Goal: Task Accomplishment & Management: Use online tool/utility

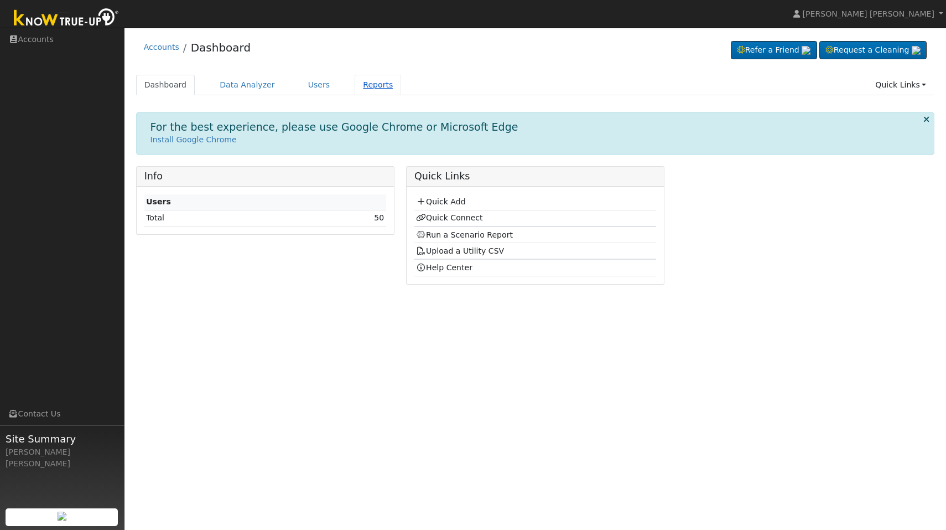
click at [371, 87] on link "Reports" at bounding box center [378, 85] width 46 height 20
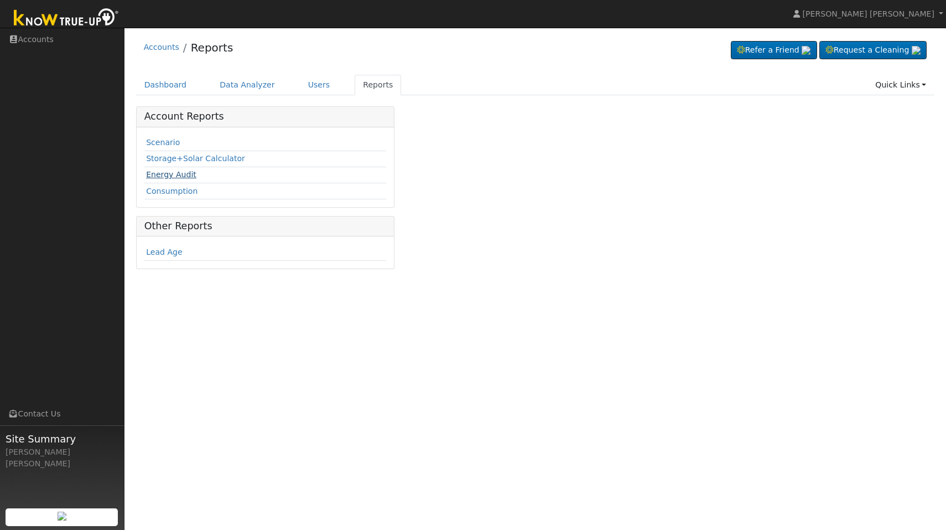
click at [180, 176] on link "Energy Audit" at bounding box center [171, 174] width 50 height 9
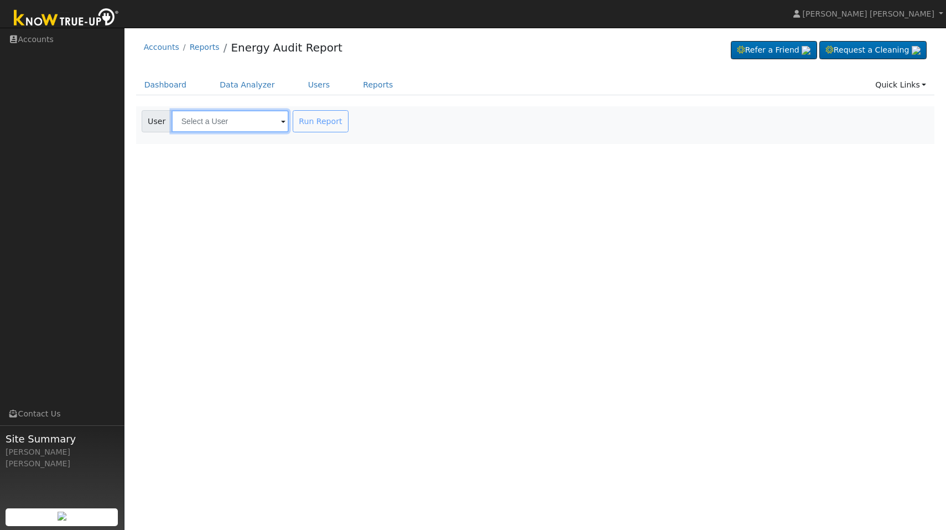
click at [219, 123] on input "text" at bounding box center [230, 121] width 117 height 22
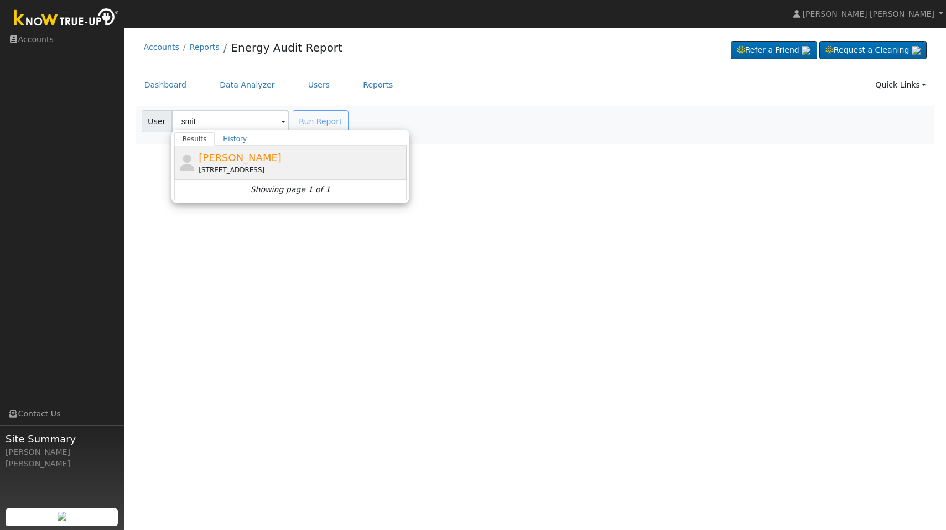
click at [241, 158] on span "Marlyn Smithour" at bounding box center [240, 158] width 83 height 12
type input "Marlyn Smithour"
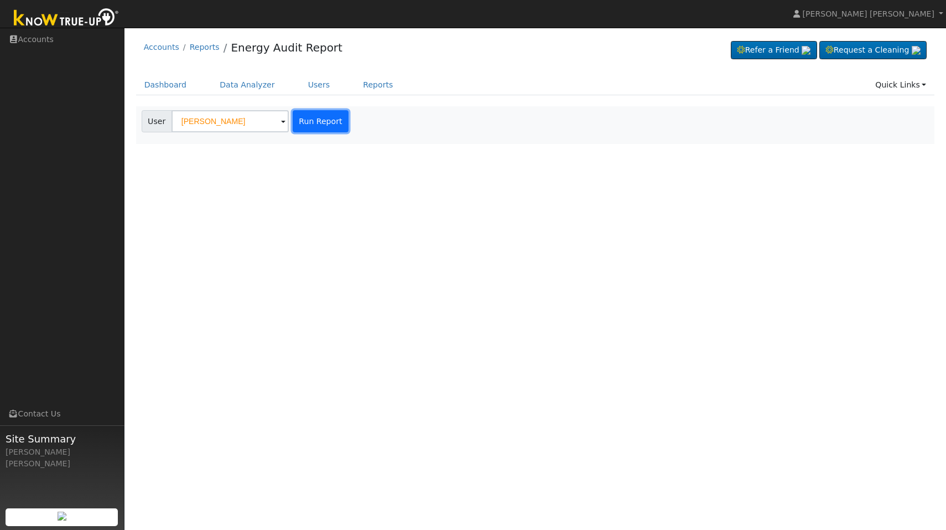
click at [297, 125] on button "Run Report" at bounding box center [321, 121] width 56 height 22
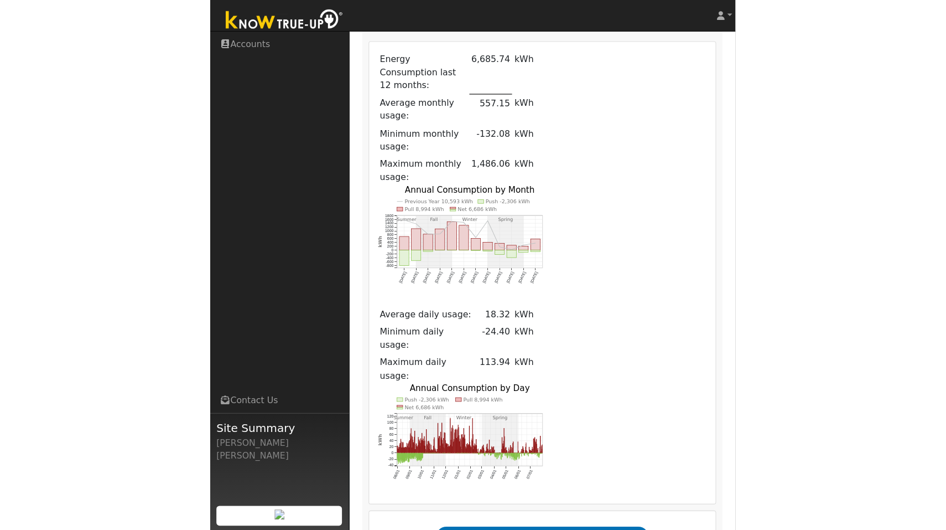
scroll to position [391, 0]
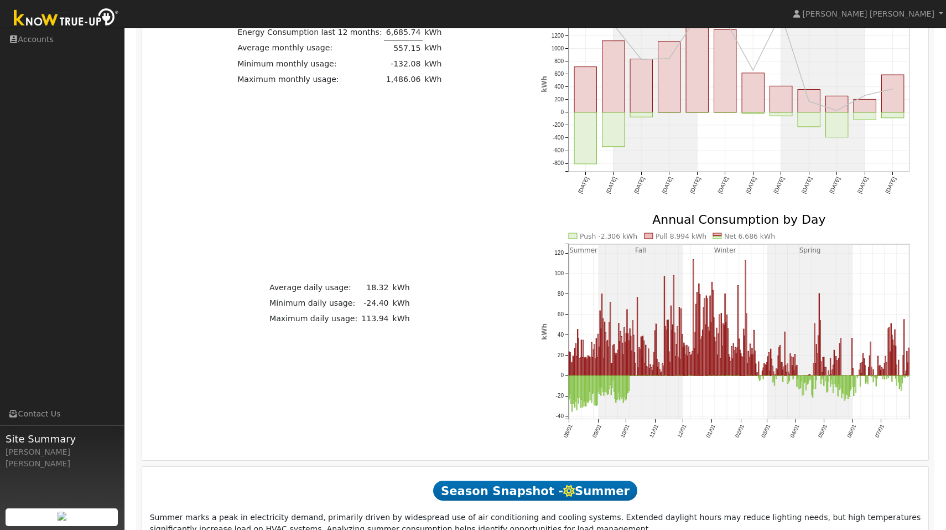
scroll to position [391, 0]
